Goal: Find specific page/section: Find specific page/section

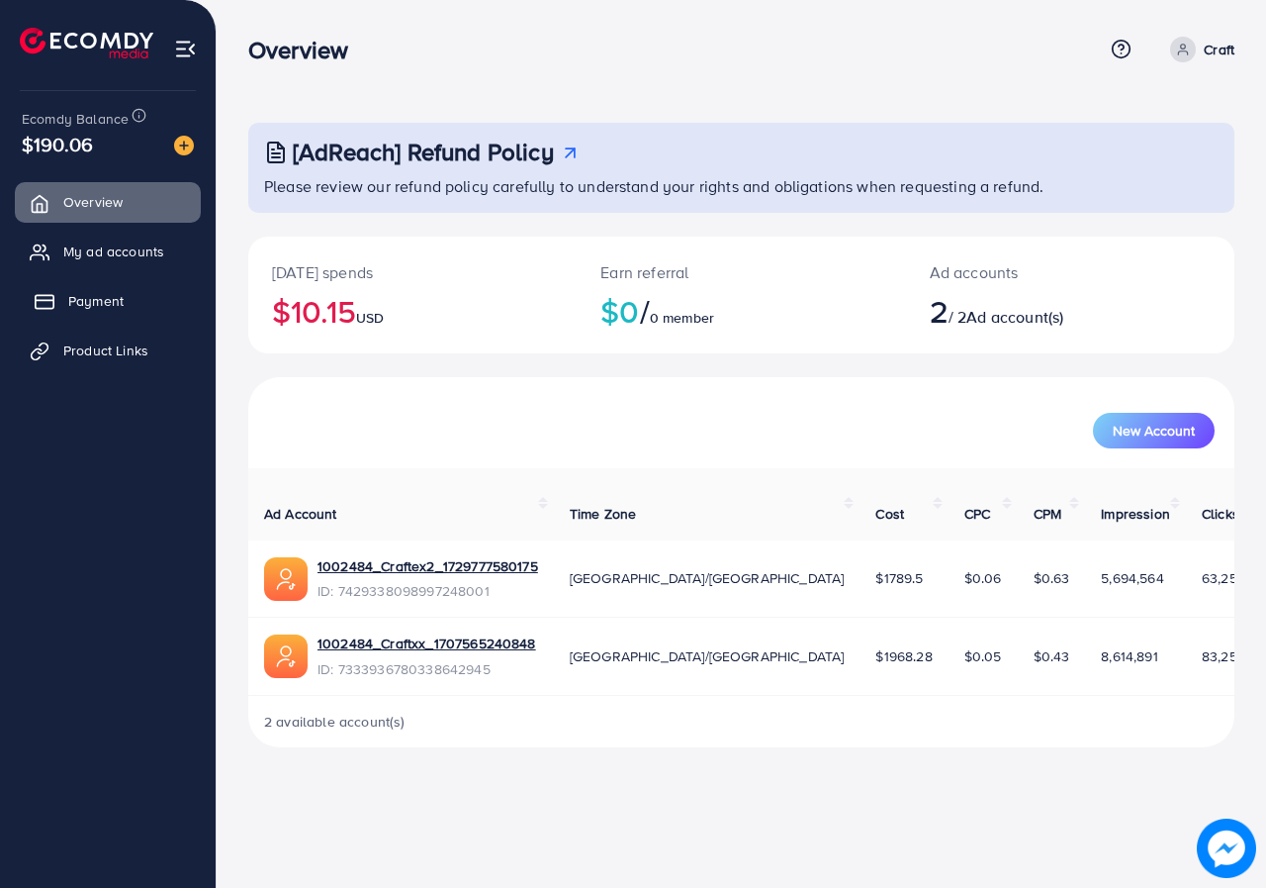
click at [61, 287] on link "Payment" at bounding box center [108, 301] width 186 height 40
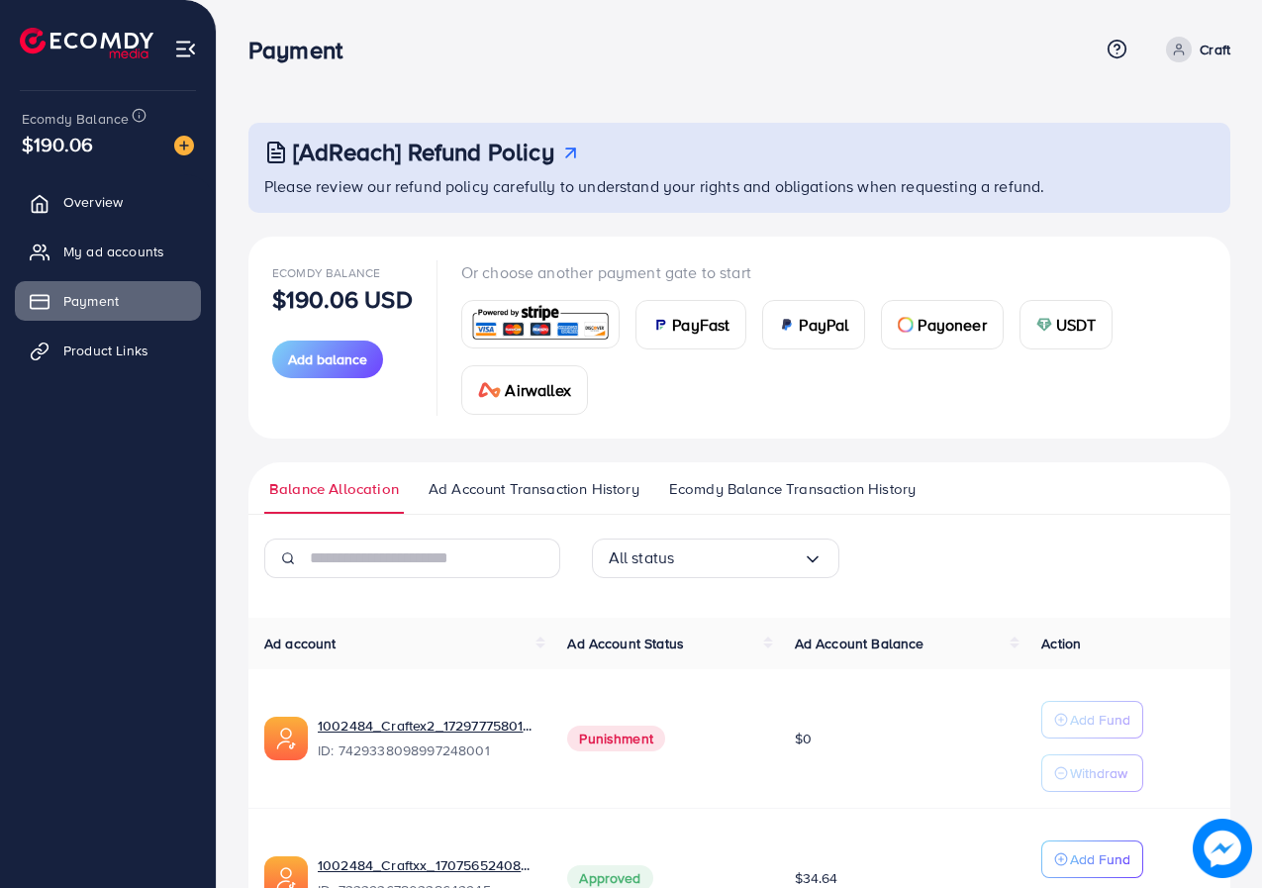
scroll to position [143, 0]
click at [92, 354] on span "Product Links" at bounding box center [110, 350] width 85 height 20
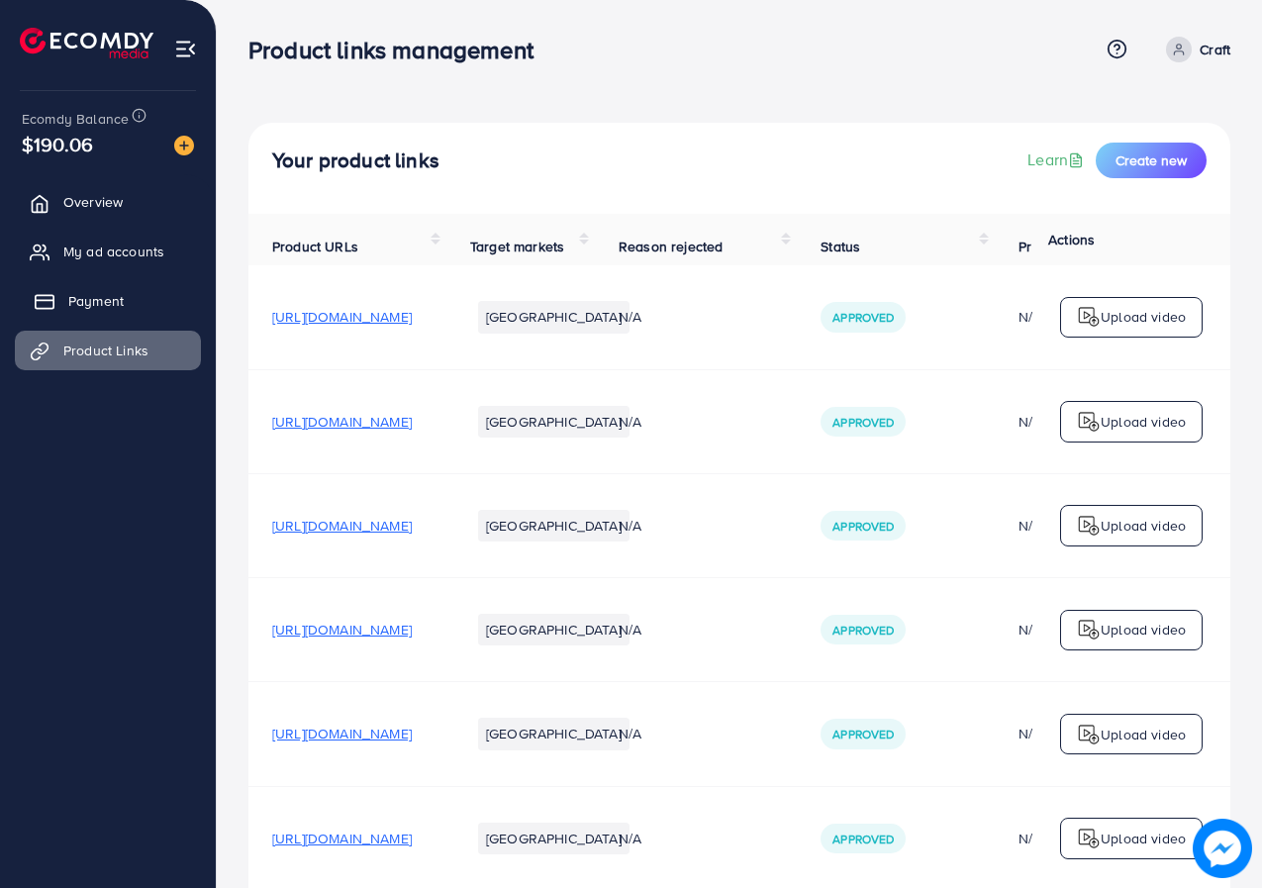
click at [56, 309] on link "Payment" at bounding box center [108, 301] width 186 height 40
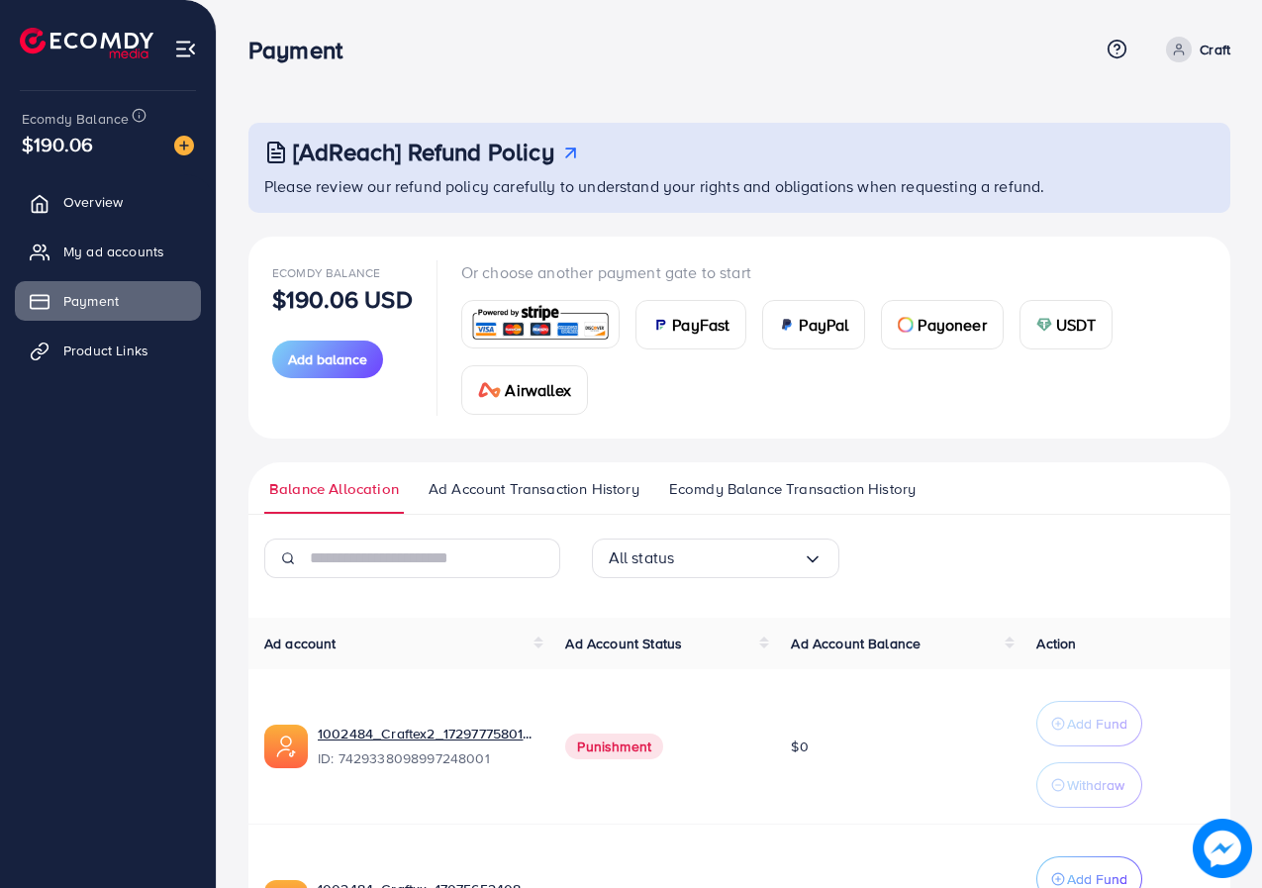
scroll to position [175, 0]
